Goal: Information Seeking & Learning: Compare options

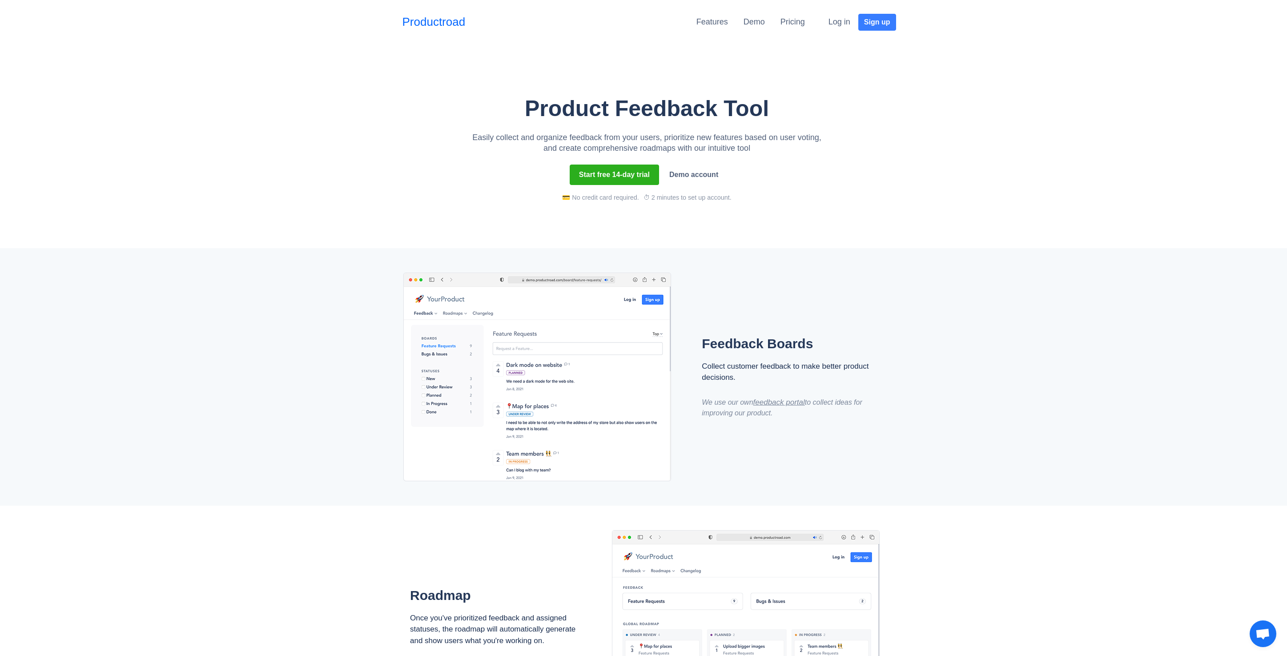
click at [304, 379] on div "Feedback Boards Collect customer feedback to make better product decisions. We …" at bounding box center [643, 377] width 1287 height 258
click at [790, 30] on div "Pricing" at bounding box center [793, 22] width 24 height 16
click at [791, 26] on link "Pricing" at bounding box center [793, 21] width 24 height 9
click at [805, 29] on div "Pricing" at bounding box center [793, 22] width 24 height 16
click at [795, 21] on link "Pricing" at bounding box center [793, 21] width 24 height 9
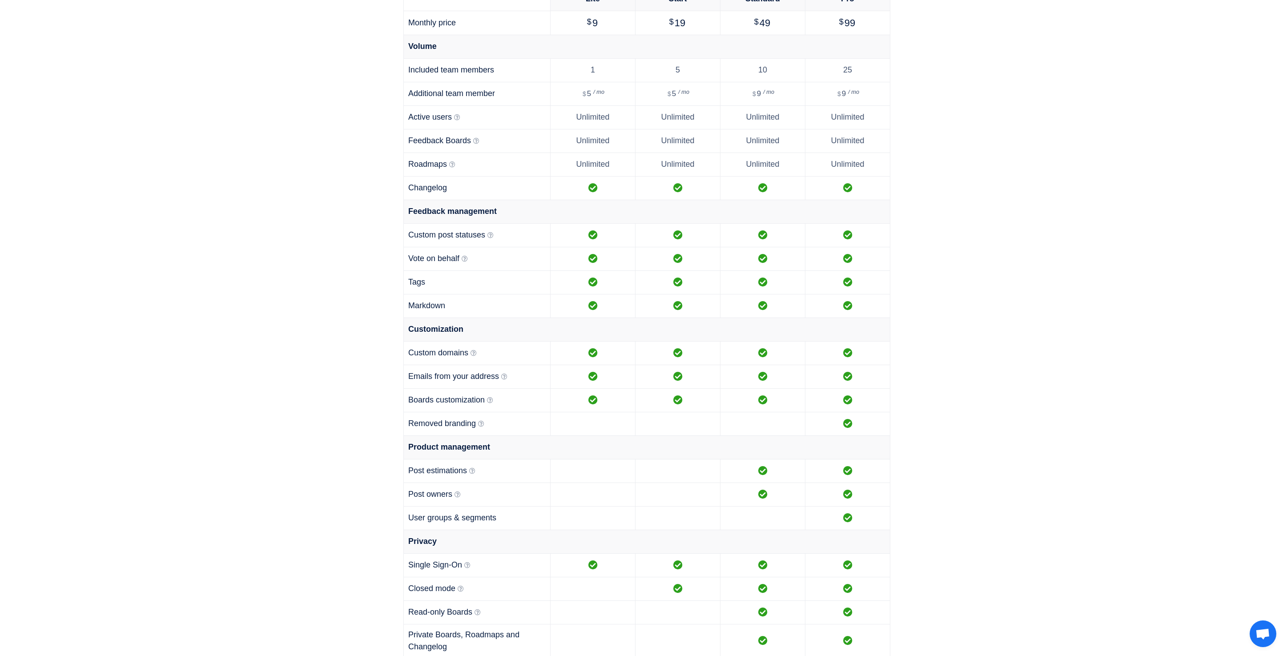
scroll to position [386, 0]
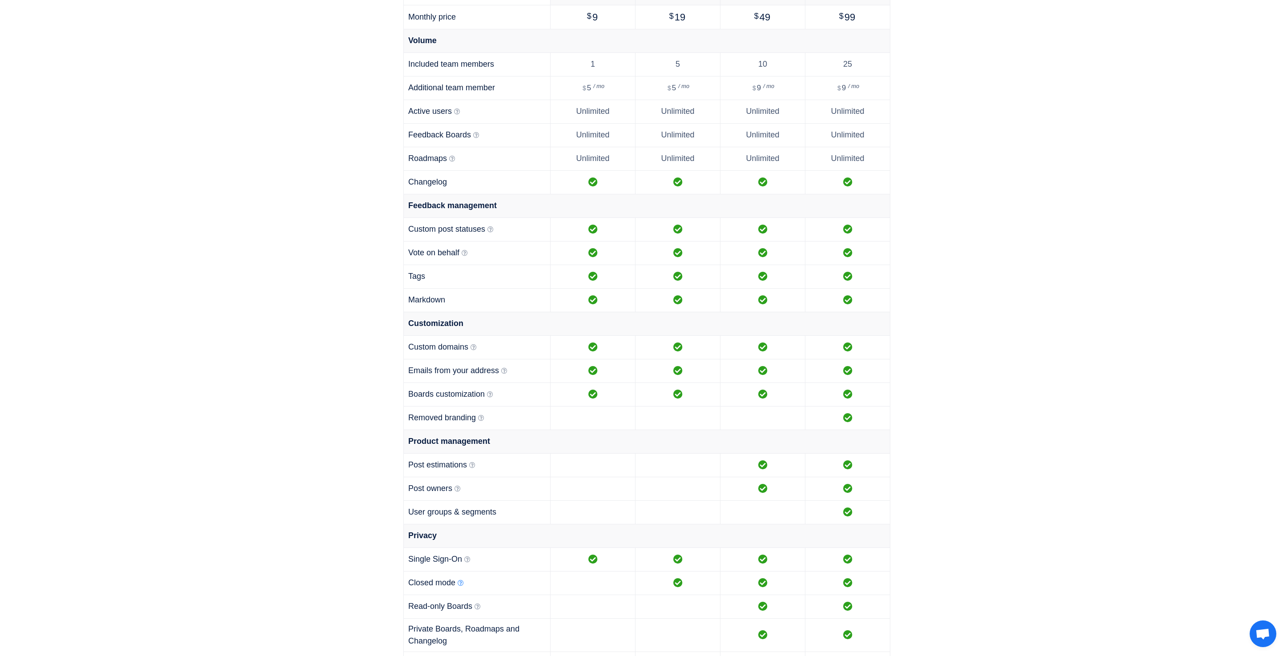
click at [464, 583] on icon at bounding box center [461, 583] width 6 height 6
click at [464, 581] on icon at bounding box center [461, 582] width 6 height 6
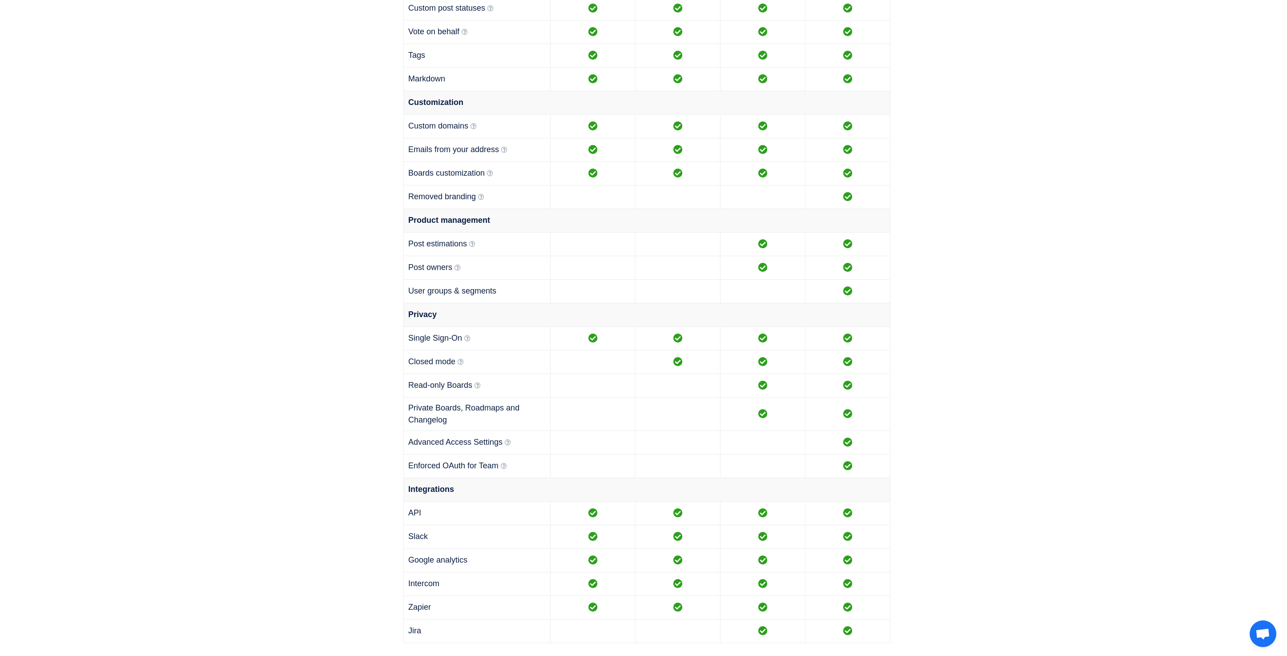
scroll to position [644, 0]
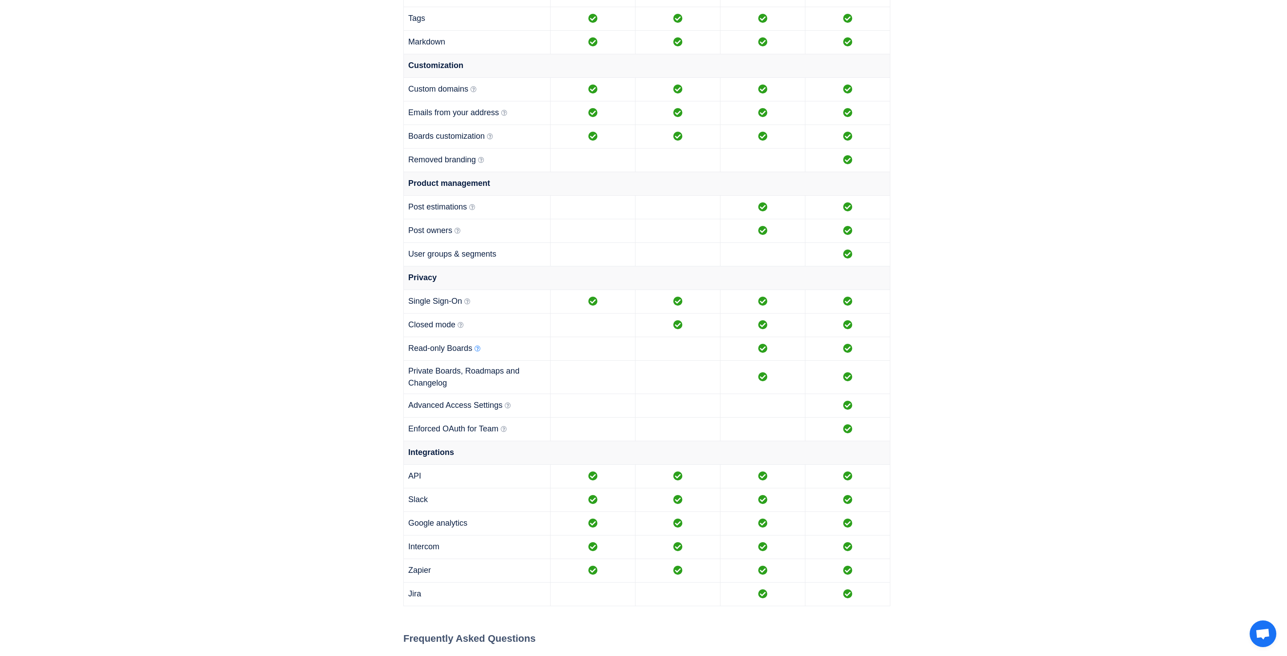
click at [477, 350] on icon at bounding box center [478, 349] width 6 height 6
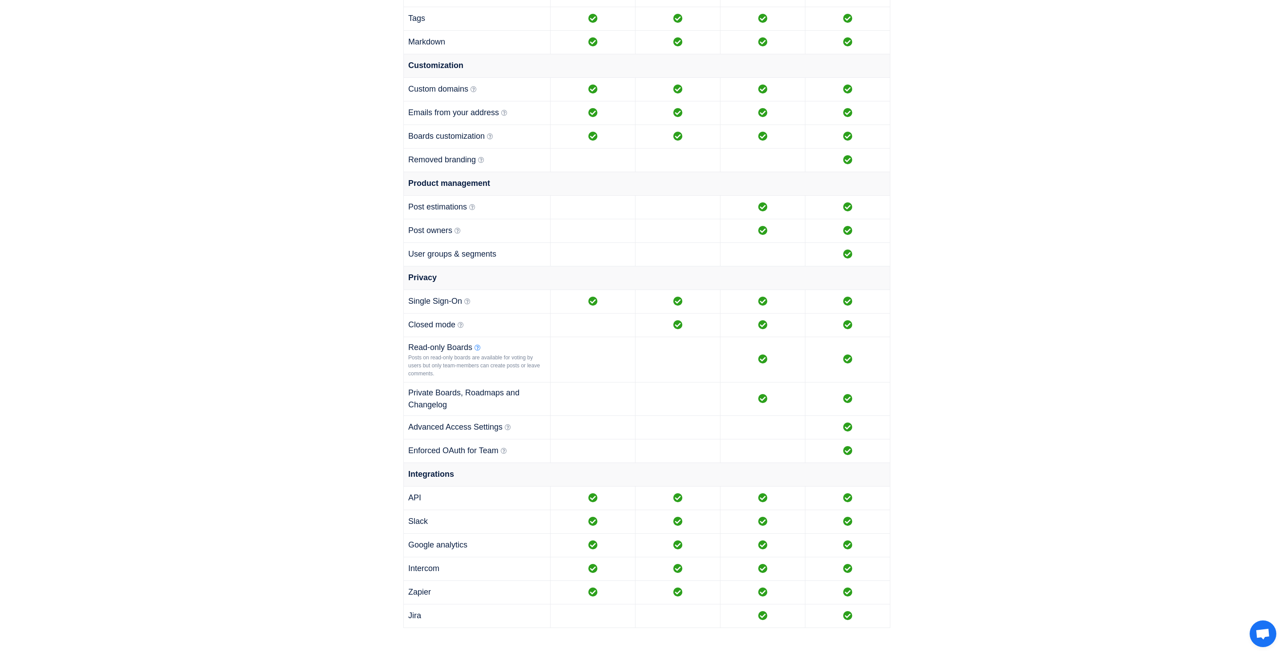
click at [475, 346] on icon at bounding box center [478, 348] width 6 height 6
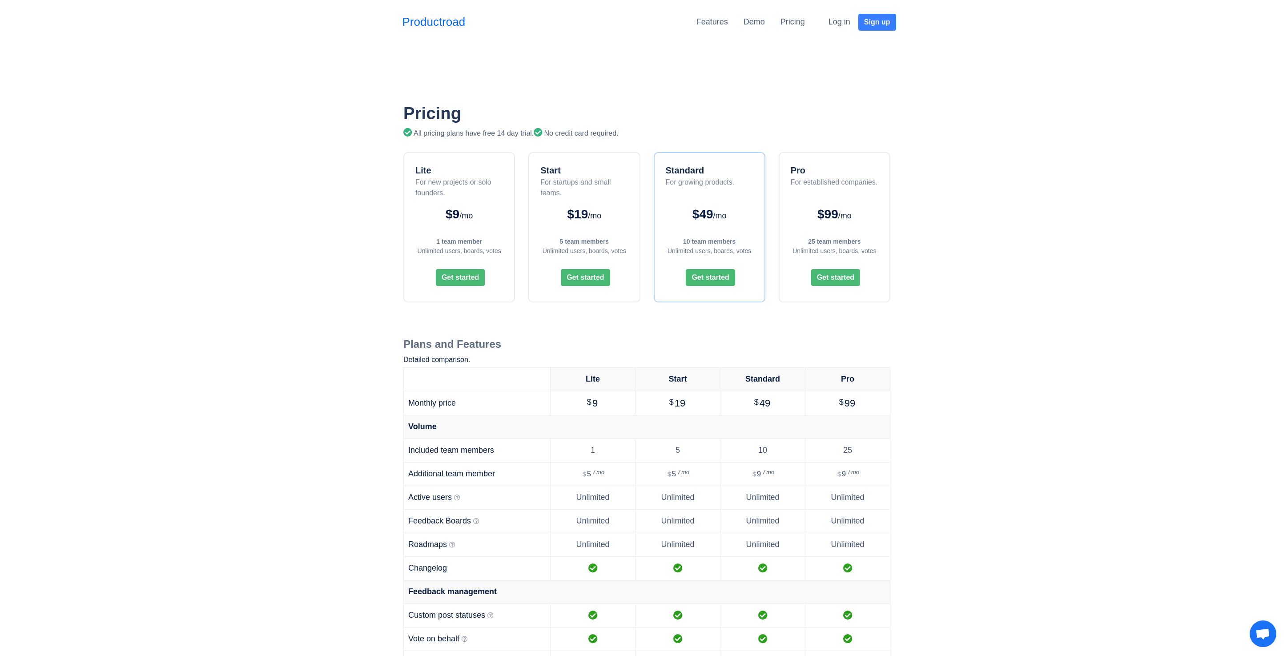
scroll to position [240, 0]
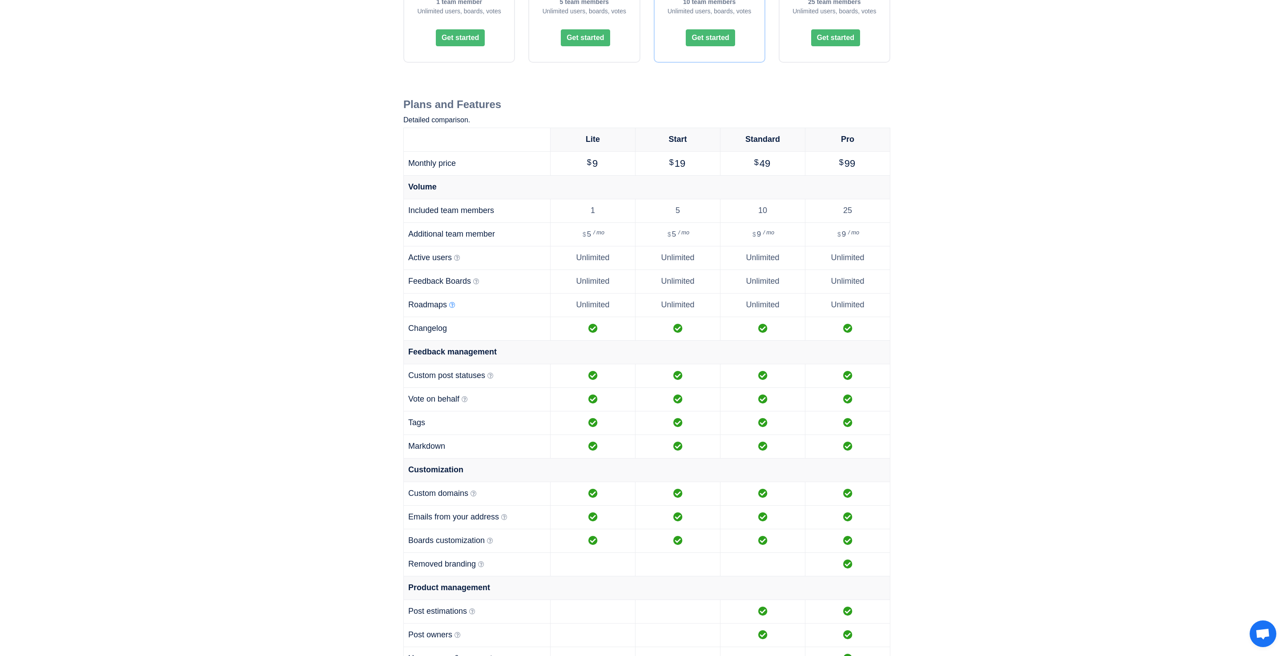
click at [449, 304] on icon at bounding box center [452, 305] width 6 height 6
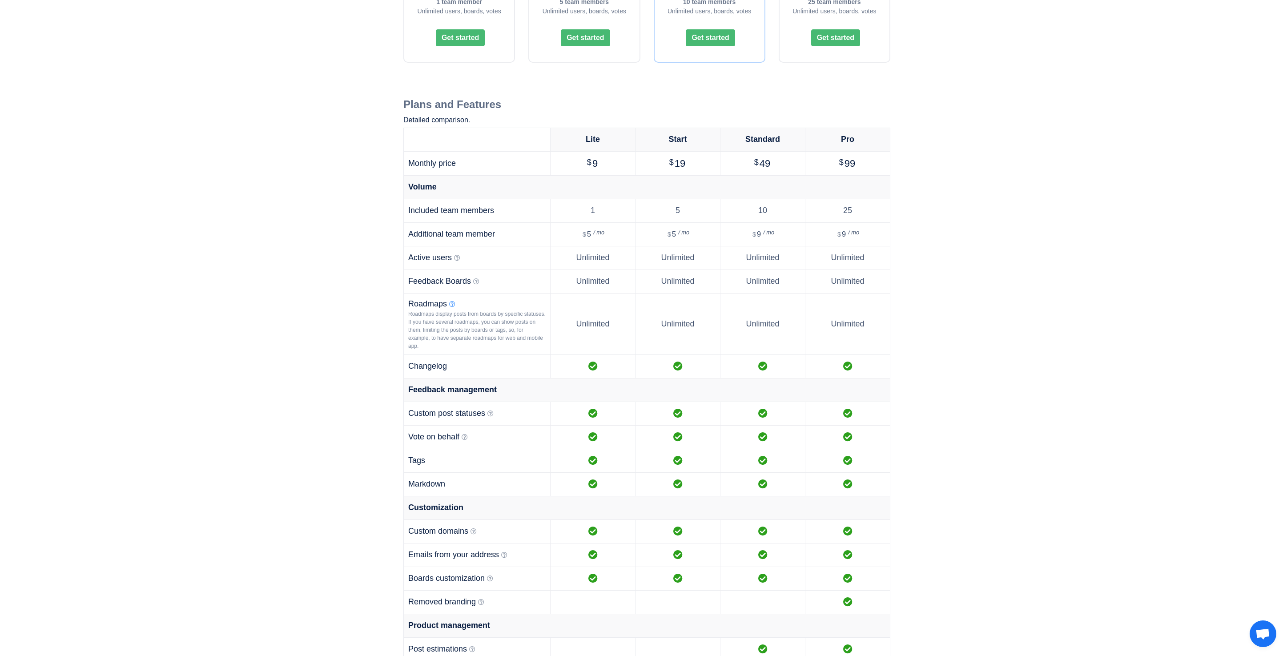
click at [451, 303] on icon at bounding box center [452, 304] width 6 height 6
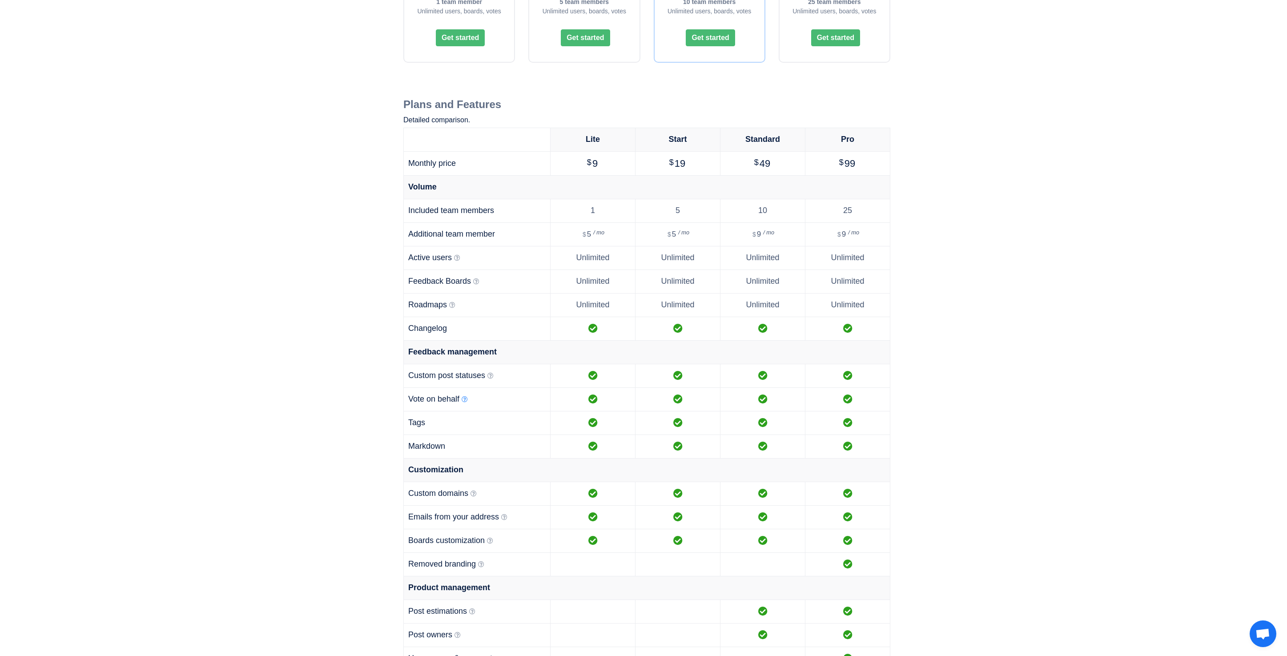
click at [464, 400] on icon at bounding box center [465, 399] width 6 height 6
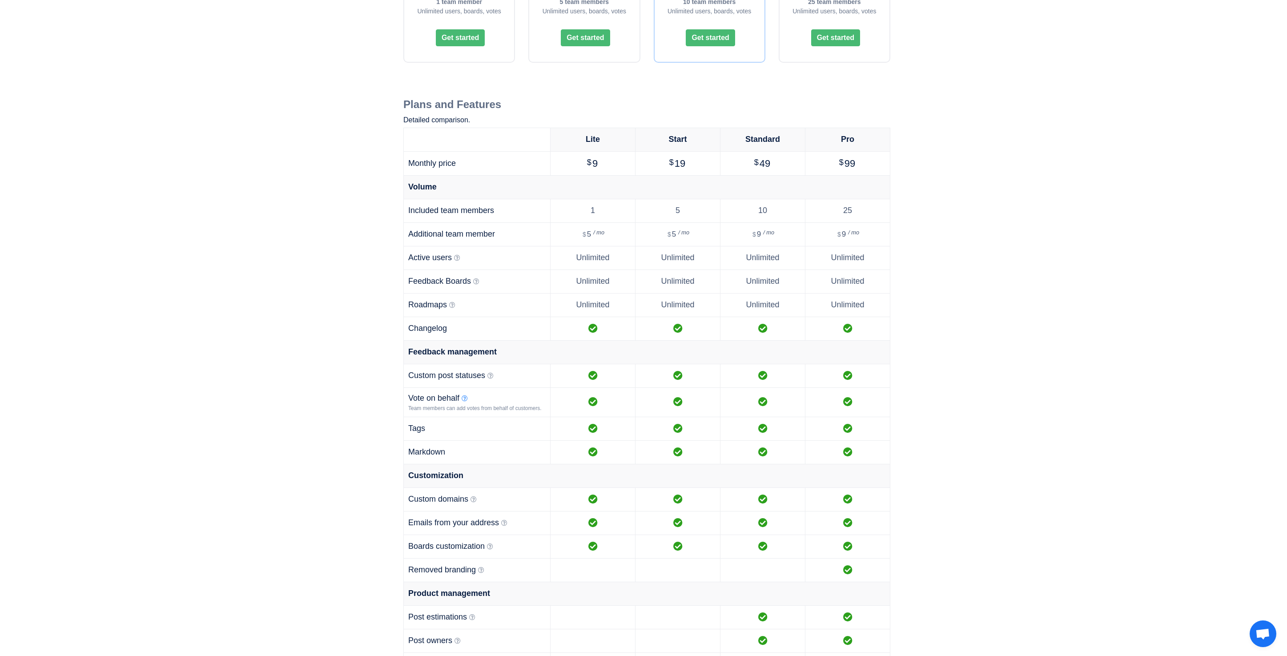
click at [468, 397] on icon at bounding box center [465, 398] width 6 height 6
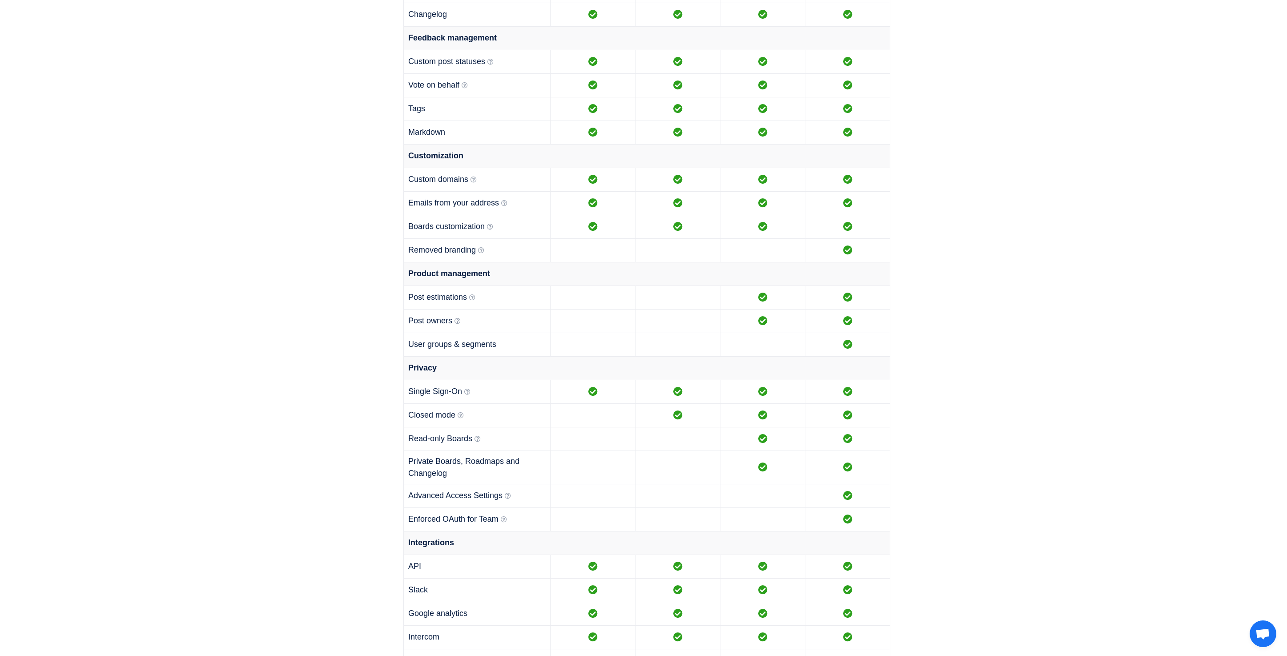
scroll to position [571, 0]
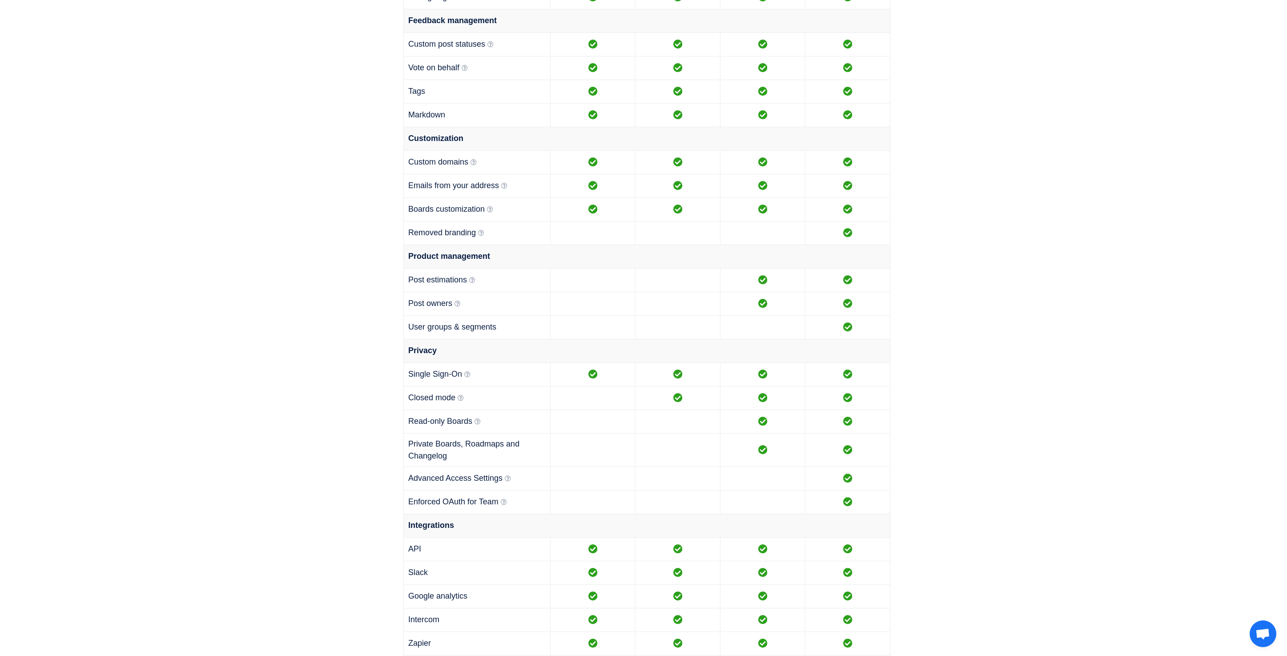
click at [511, 477] on td "Advanced Access Settings Ability to allow access for roadmaps or boards only fo…" at bounding box center [477, 479] width 147 height 24
click at [508, 479] on icon at bounding box center [508, 479] width 6 height 6
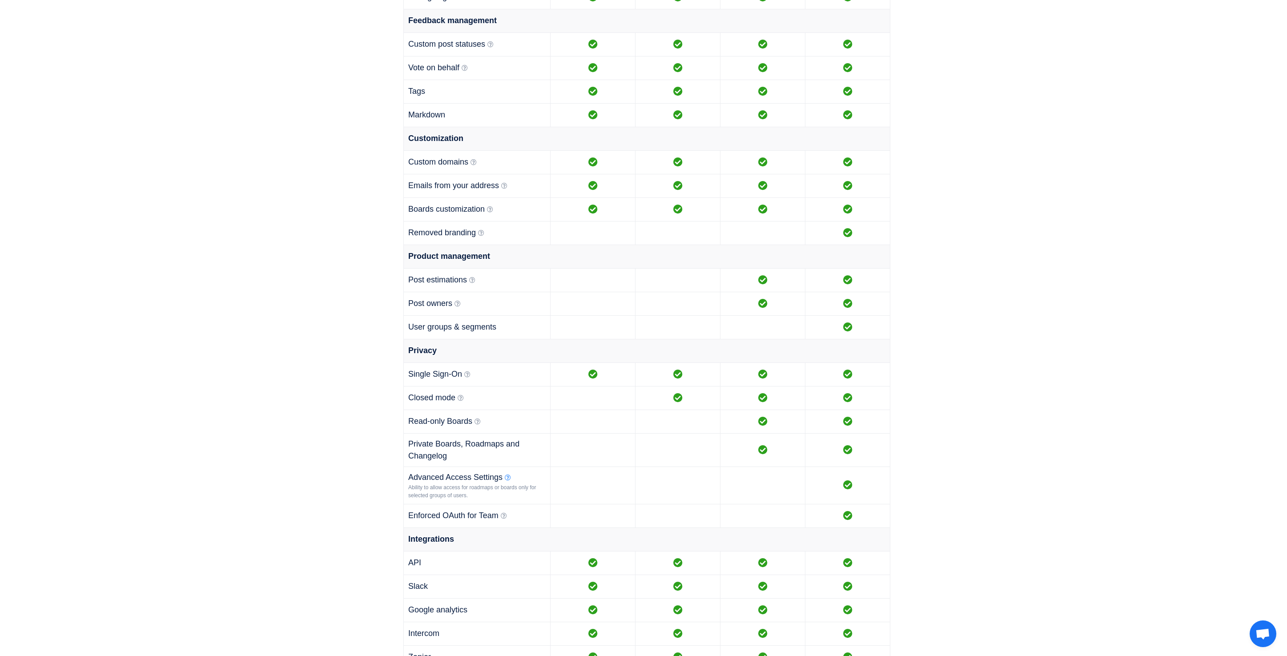
click at [508, 478] on icon at bounding box center [508, 478] width 6 height 6
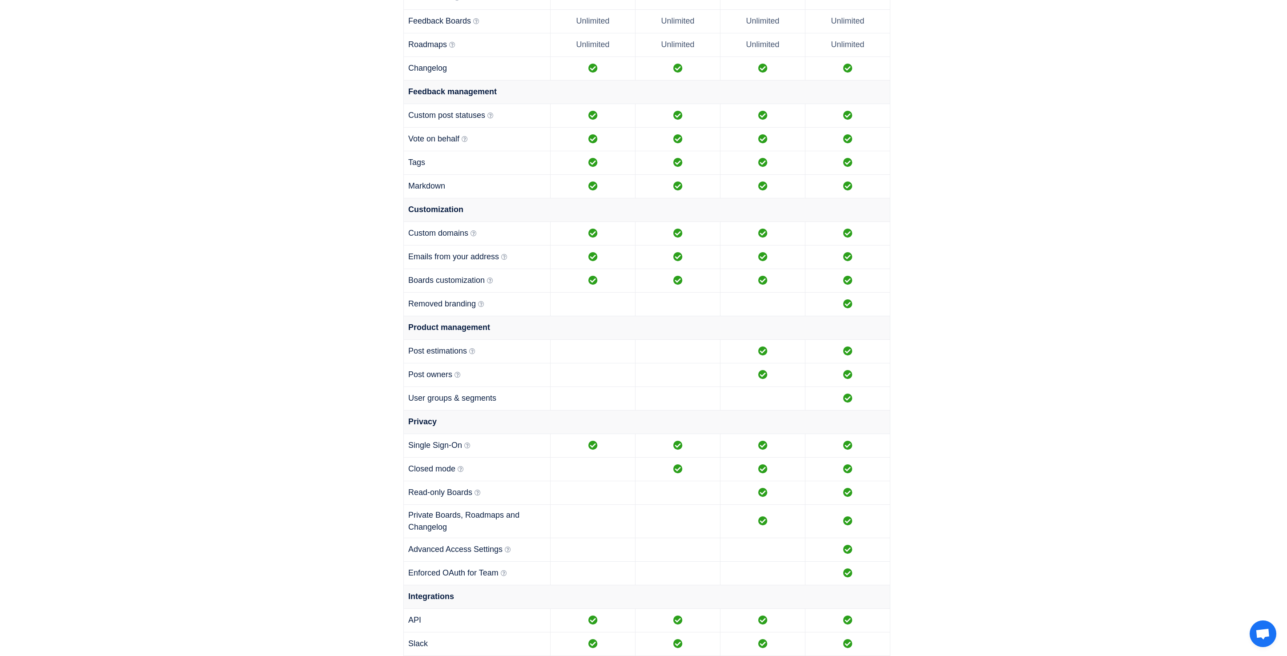
scroll to position [409, 0]
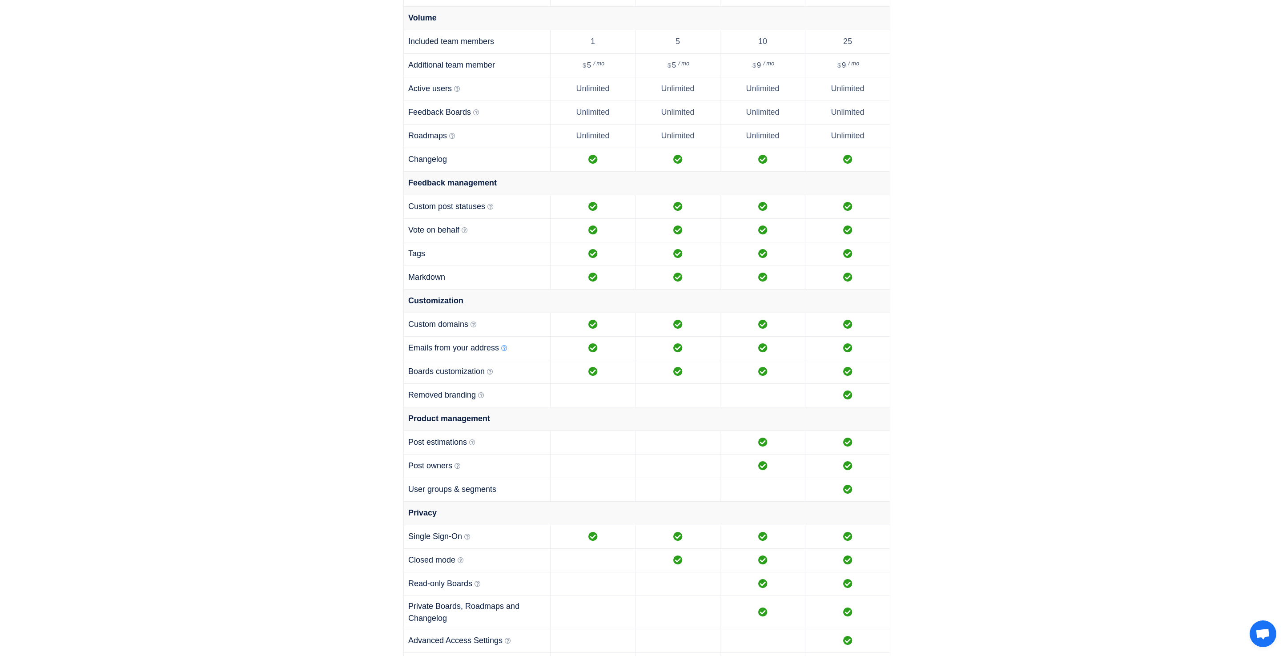
click at [502, 349] on icon at bounding box center [504, 348] width 6 height 6
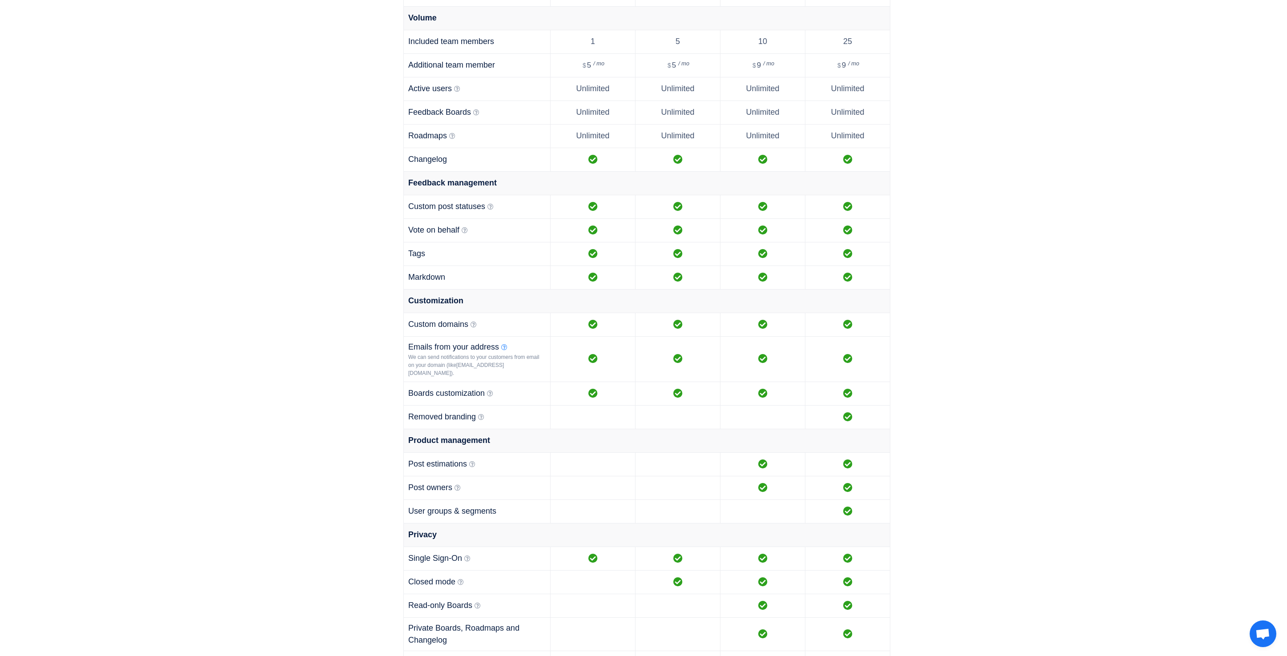
click at [503, 348] on icon at bounding box center [504, 347] width 6 height 6
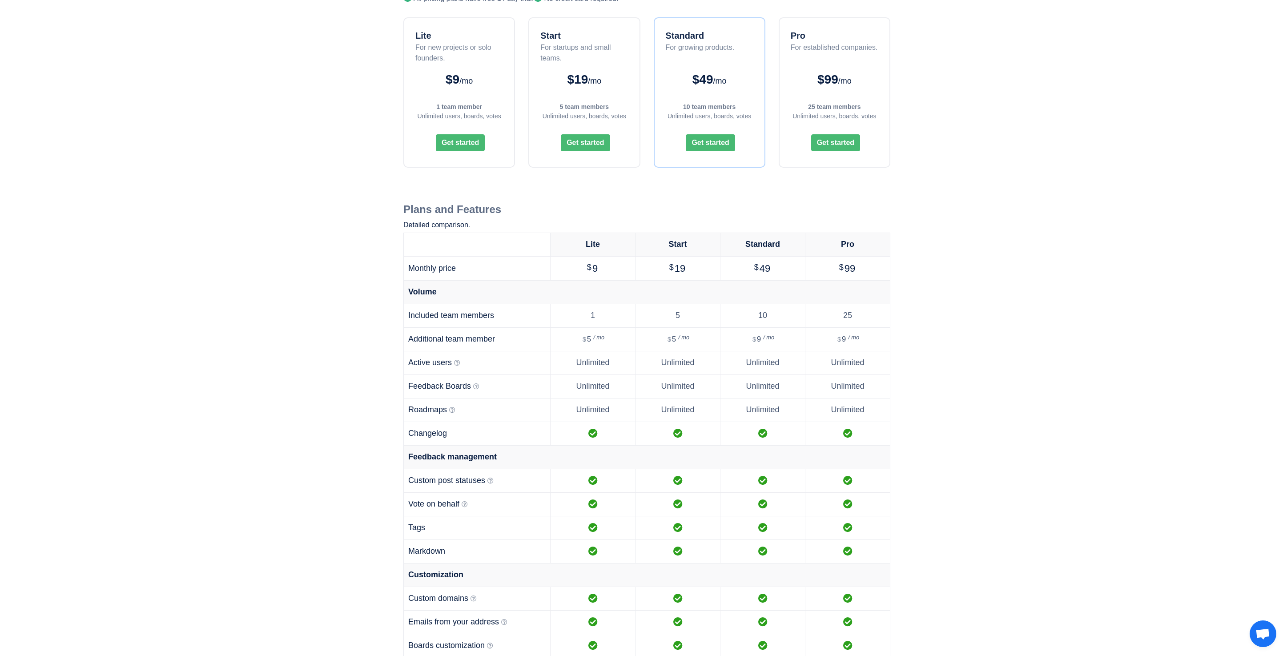
scroll to position [329, 0]
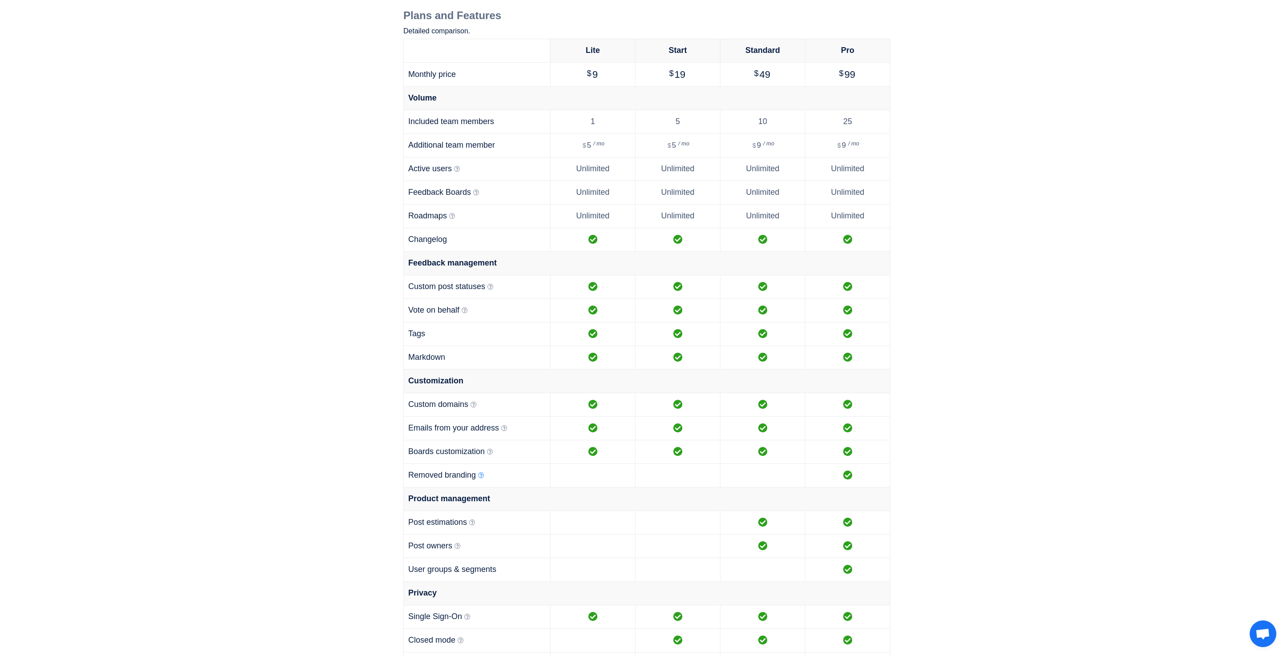
click at [481, 476] on icon at bounding box center [481, 475] width 6 height 6
click at [482, 476] on icon at bounding box center [481, 475] width 6 height 6
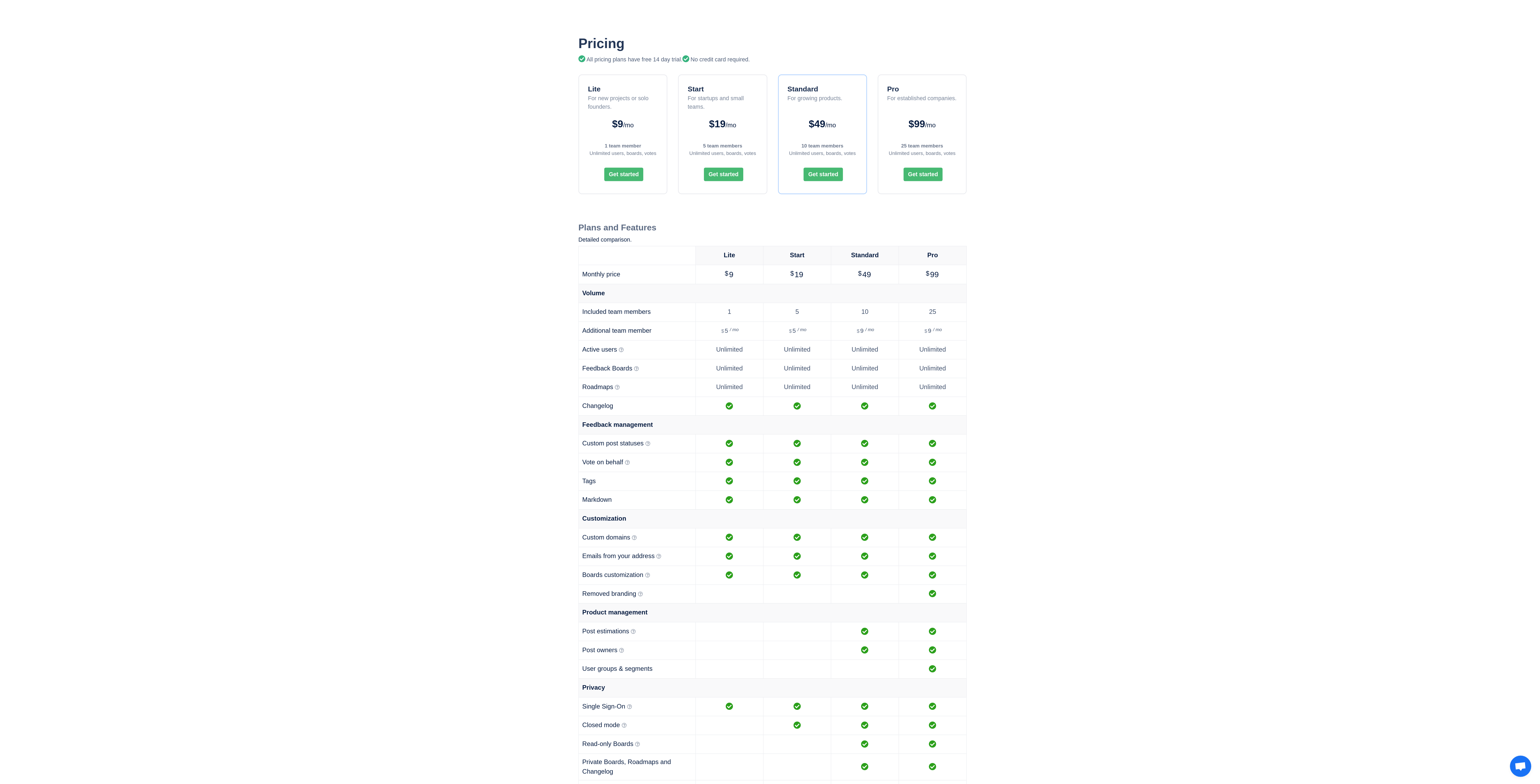
scroll to position [53, 0]
